Goal: Task Accomplishment & Management: Manage account settings

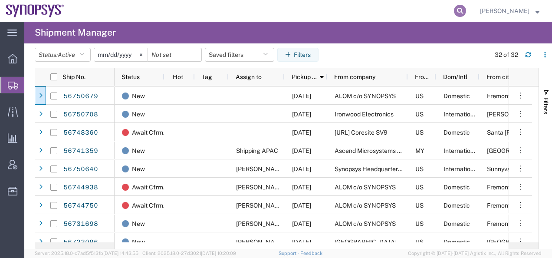
click at [466, 9] on icon at bounding box center [460, 11] width 12 height 12
paste input "56779047"
type input "56779047"
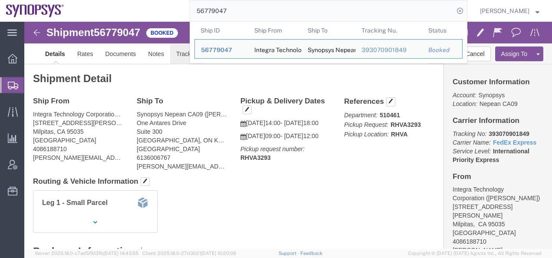
click link "Tracking"
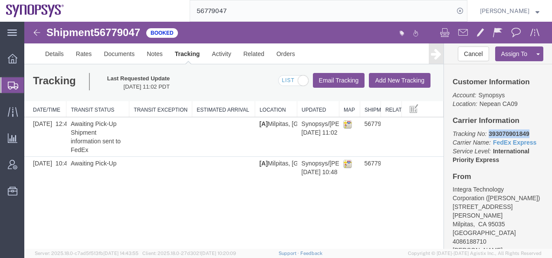
drag, startPoint x: 528, startPoint y: 131, endPoint x: 488, endPoint y: 133, distance: 40.4
click at [488, 133] on p "Tracking No: 393070901849 Carrier Name: FedEx Express FedEx Express Service Lev…" at bounding box center [497, 146] width 91 height 35
drag, startPoint x: 488, startPoint y: 133, endPoint x: 492, endPoint y: 134, distance: 4.5
copy b "393070901849"
click at [51, 56] on link "Details" at bounding box center [54, 53] width 31 height 21
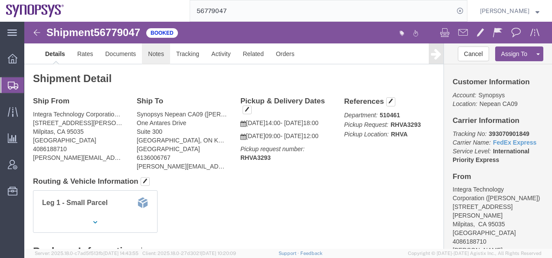
click link "Notes"
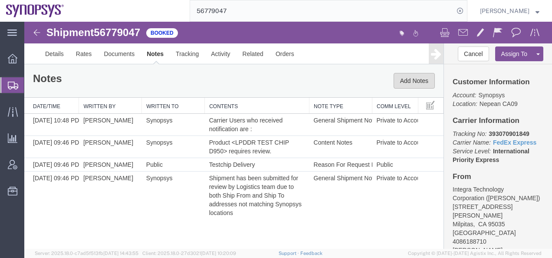
click at [403, 82] on button "Add Notes" at bounding box center [413, 81] width 41 height 16
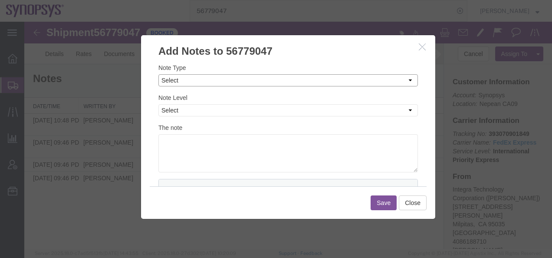
click at [171, 80] on select "Select Approval Bid Notes Carrier Change Notes Claim Notes Content Hazmat Notes…" at bounding box center [287, 80] width 259 height 12
drag, startPoint x: 93, startPoint y: 193, endPoint x: 97, endPoint y: 153, distance: 40.5
click at [92, 193] on div at bounding box center [287, 135] width 527 height 227
click at [409, 202] on button "Close" at bounding box center [413, 202] width 28 height 15
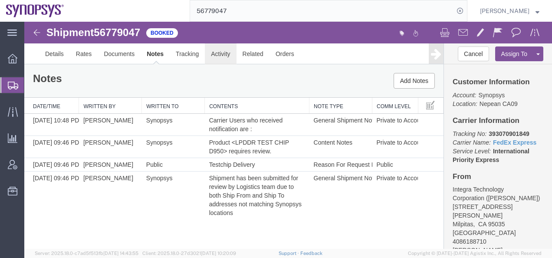
click at [219, 53] on link "Activity" at bounding box center [220, 53] width 31 height 21
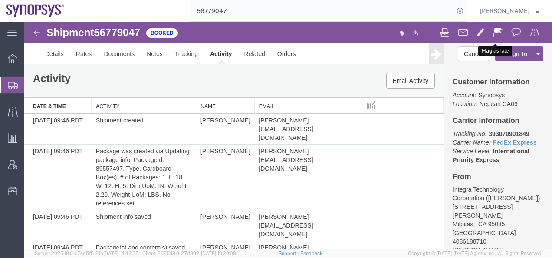
click at [493, 33] on span at bounding box center [498, 32] width 10 height 10
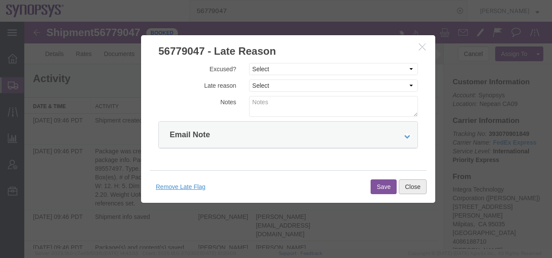
click at [409, 185] on button "Close" at bounding box center [413, 186] width 28 height 15
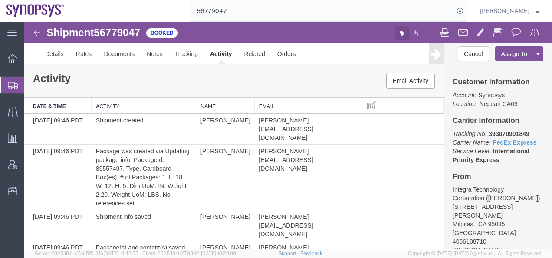
click at [399, 33] on icon "button" at bounding box center [401, 33] width 4 height 4
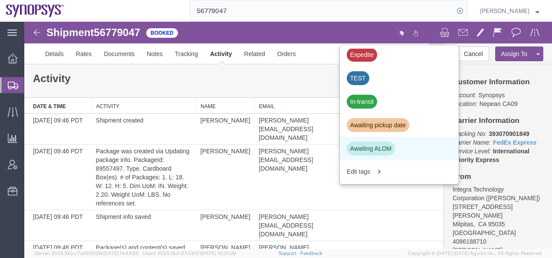
scroll to position [434, 0]
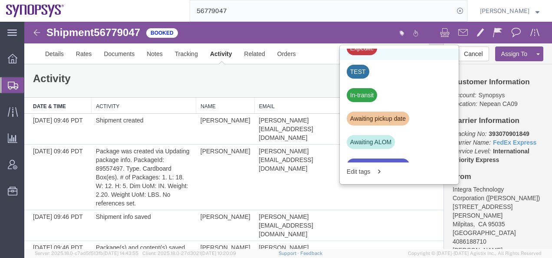
click at [358, 54] on div "Expedite" at bounding box center [362, 48] width 30 height 14
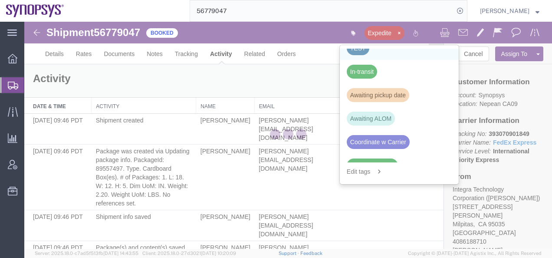
scroll to position [410, 0]
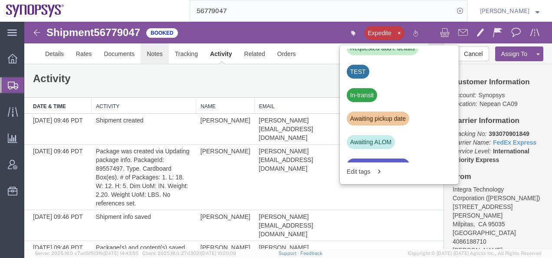
click at [155, 53] on link "Notes" at bounding box center [155, 53] width 28 height 21
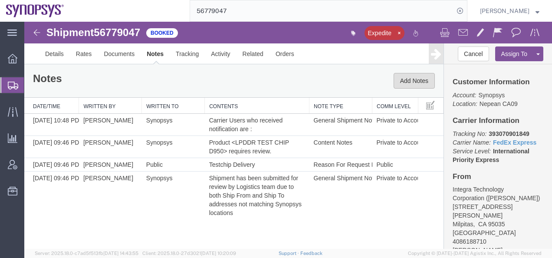
click at [406, 80] on button "Add Notes" at bounding box center [413, 81] width 41 height 16
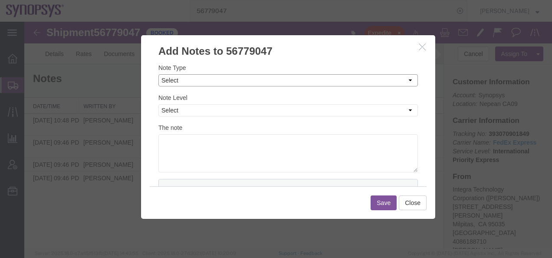
click at [180, 80] on select "Select Approval Bid Notes Carrier Change Notes Claim Notes Content Hazmat Notes…" at bounding box center [287, 80] width 259 height 12
select select "ON_BEHALF_OF_NOTES"
click at [158, 74] on select "Select Approval Bid Notes Carrier Change Notes Claim Notes Content Hazmat Notes…" at bounding box center [287, 80] width 259 height 12
click at [175, 111] on select "Select Private to Account Private to Vendor Public" at bounding box center [287, 110] width 259 height 12
select select "PUBLIC"
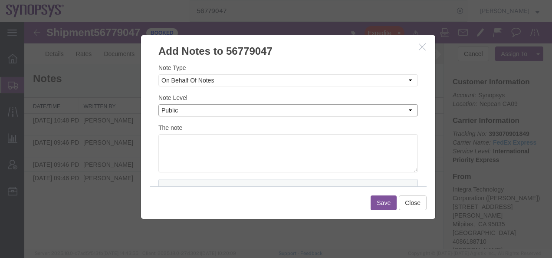
click at [158, 104] on select "Select Private to Account Private to Vendor Public" at bounding box center [287, 110] width 259 height 12
click at [170, 144] on textarea at bounding box center [287, 153] width 259 height 38
type textarea "On behalf of [PERSON_NAME]"
click at [388, 206] on button "Save" at bounding box center [383, 202] width 26 height 15
